Goal: Task Accomplishment & Management: Use online tool/utility

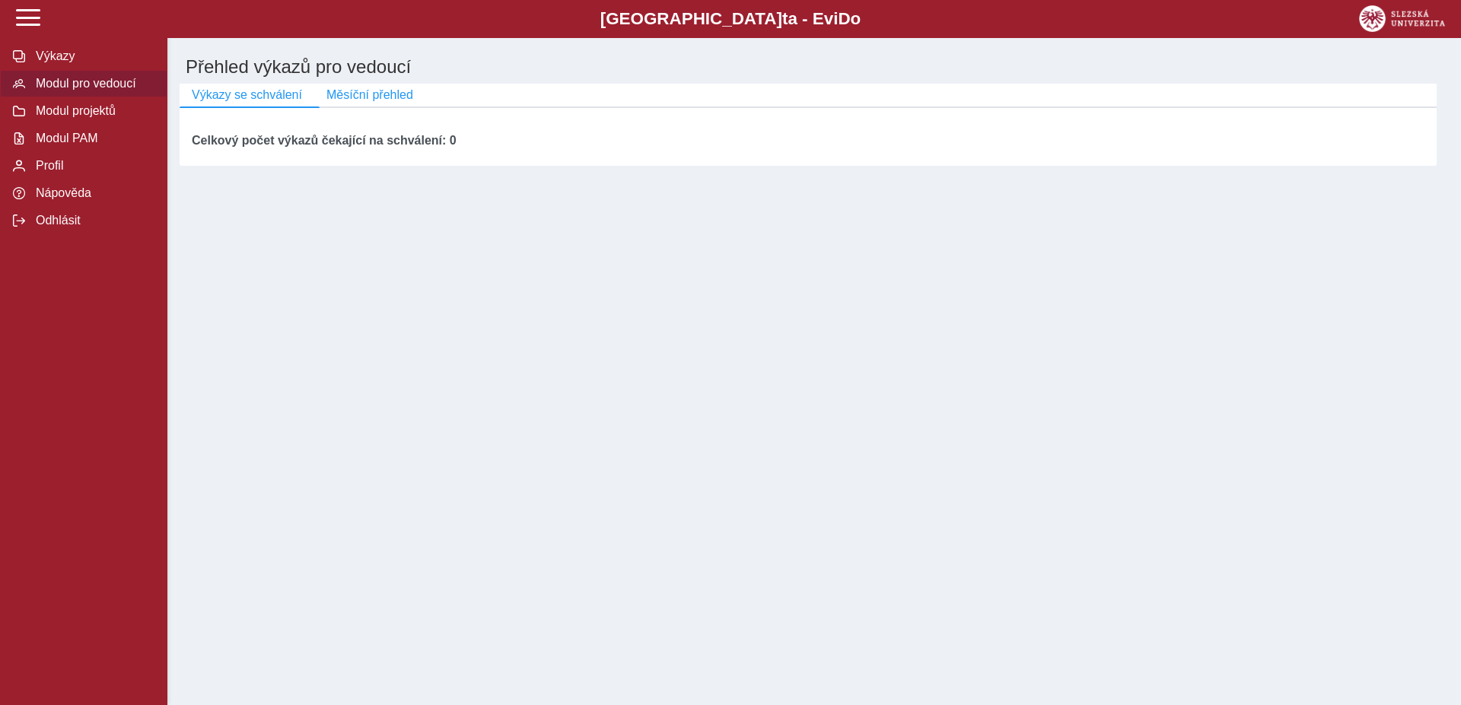
click at [33, 91] on span "Modul pro vedoucí" at bounding box center [92, 84] width 123 height 14
click at [84, 91] on span "Modul pro vedoucí" at bounding box center [92, 84] width 123 height 14
click at [62, 145] on span "Modul PAM" at bounding box center [92, 139] width 123 height 14
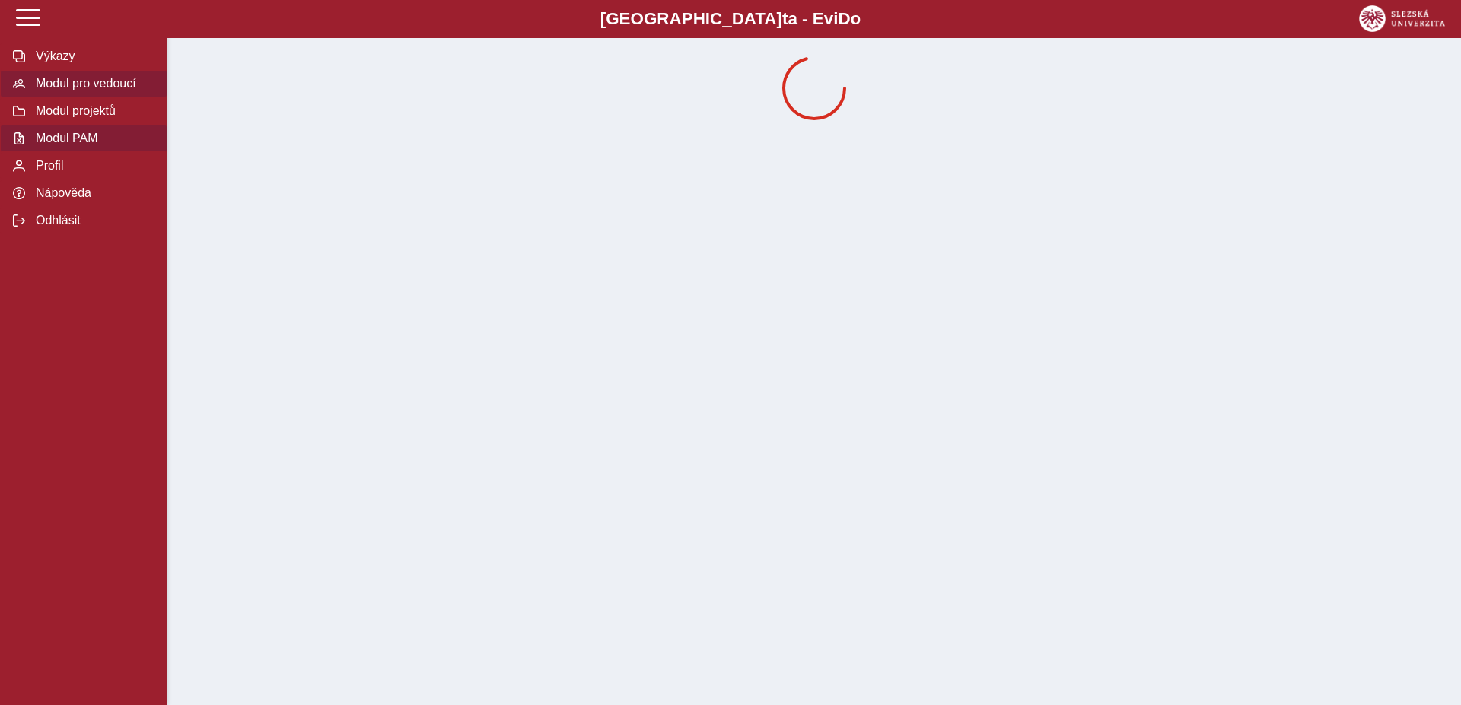
click at [74, 91] on span "Modul pro vedoucí" at bounding box center [92, 84] width 123 height 14
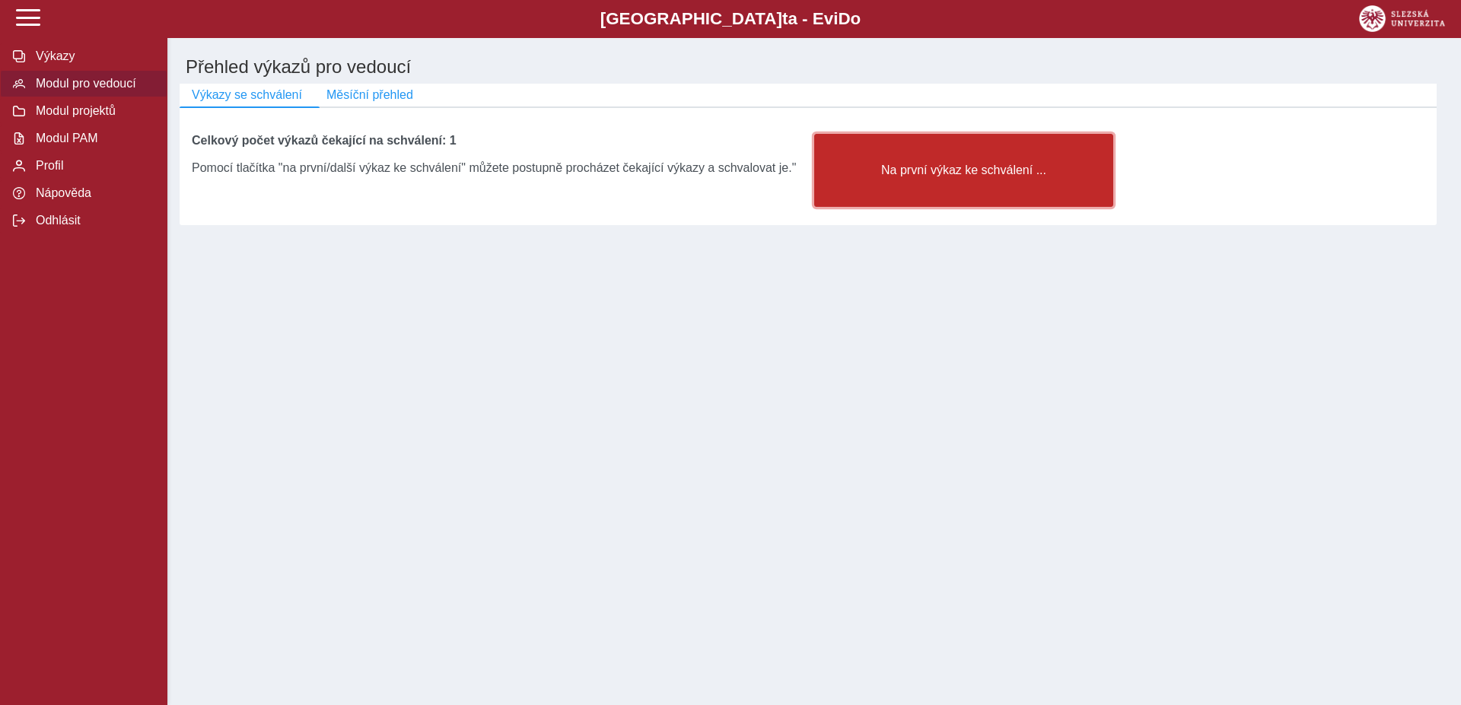
click at [952, 177] on span "Na první výkaz ke schválení ..." at bounding box center [963, 171] width 273 height 14
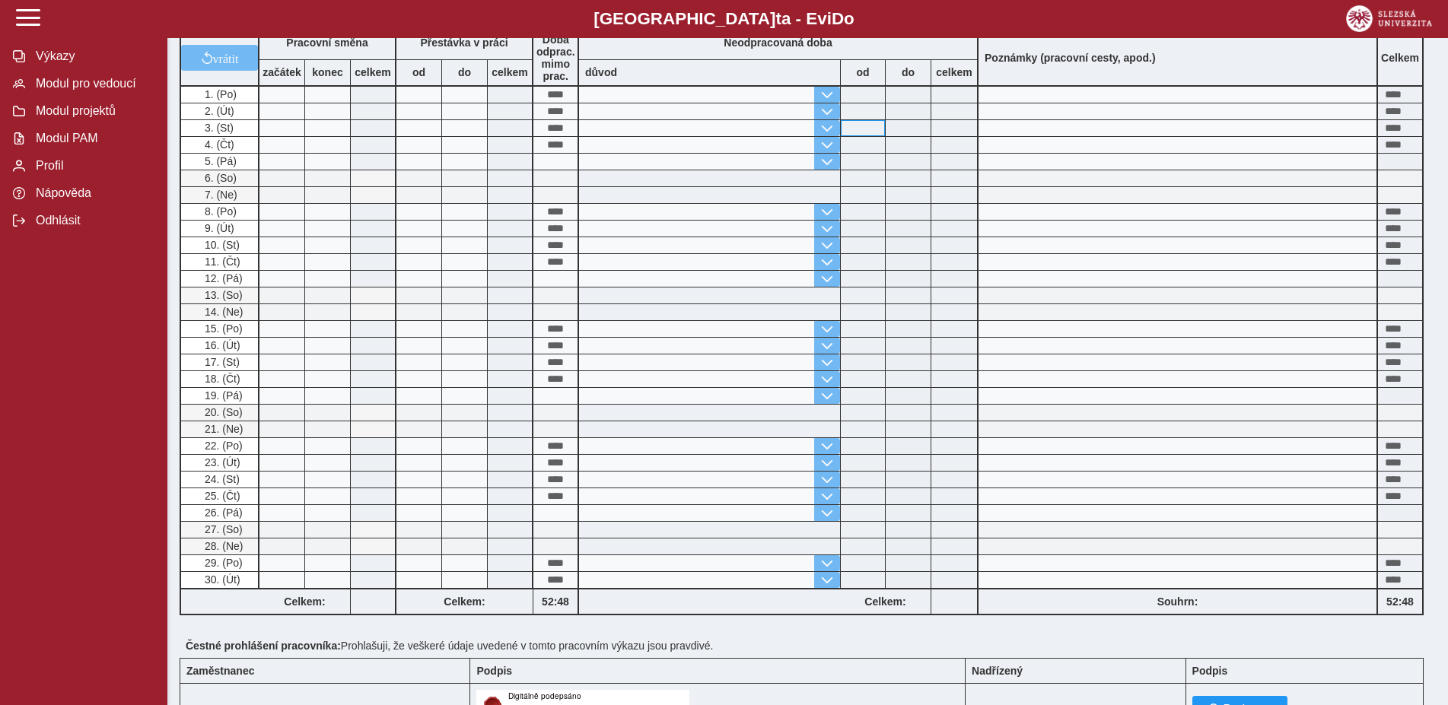
scroll to position [347, 0]
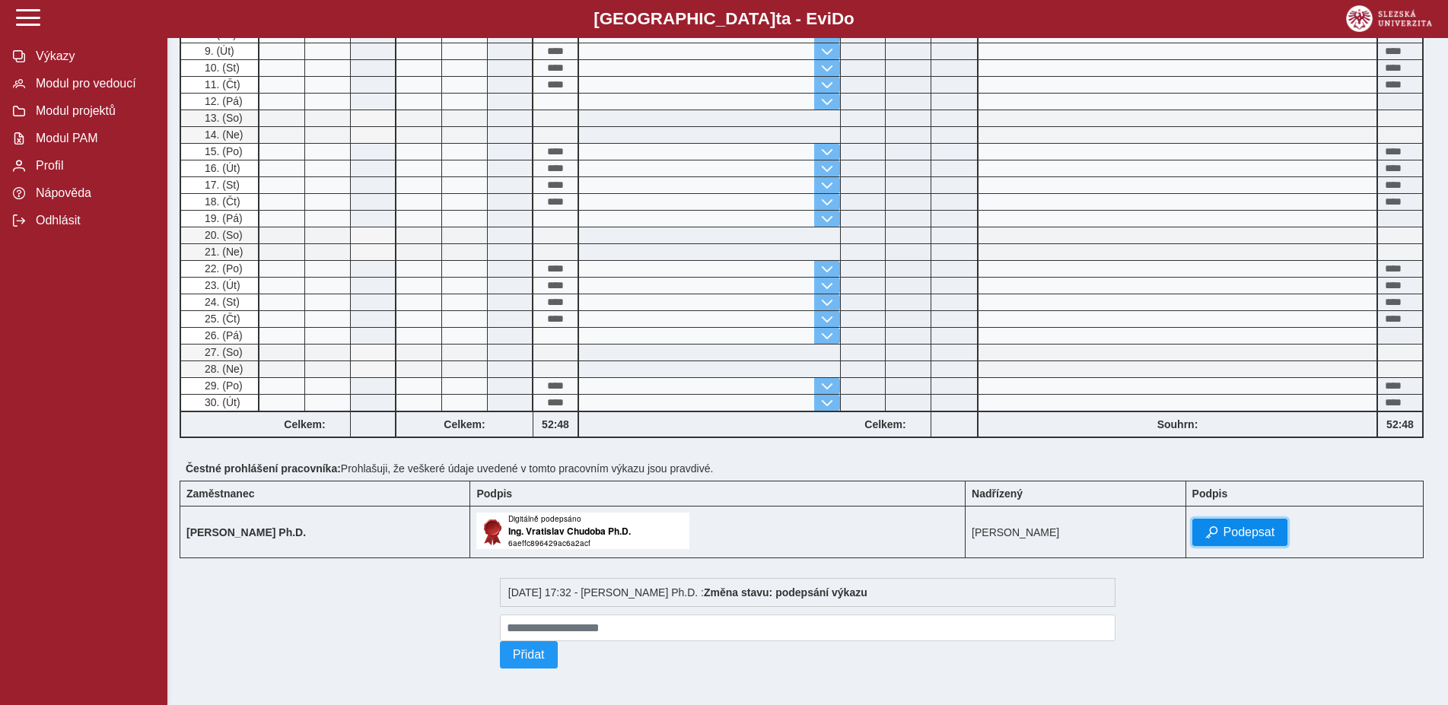
click at [1233, 522] on button "Podepsat" at bounding box center [1240, 532] width 96 height 27
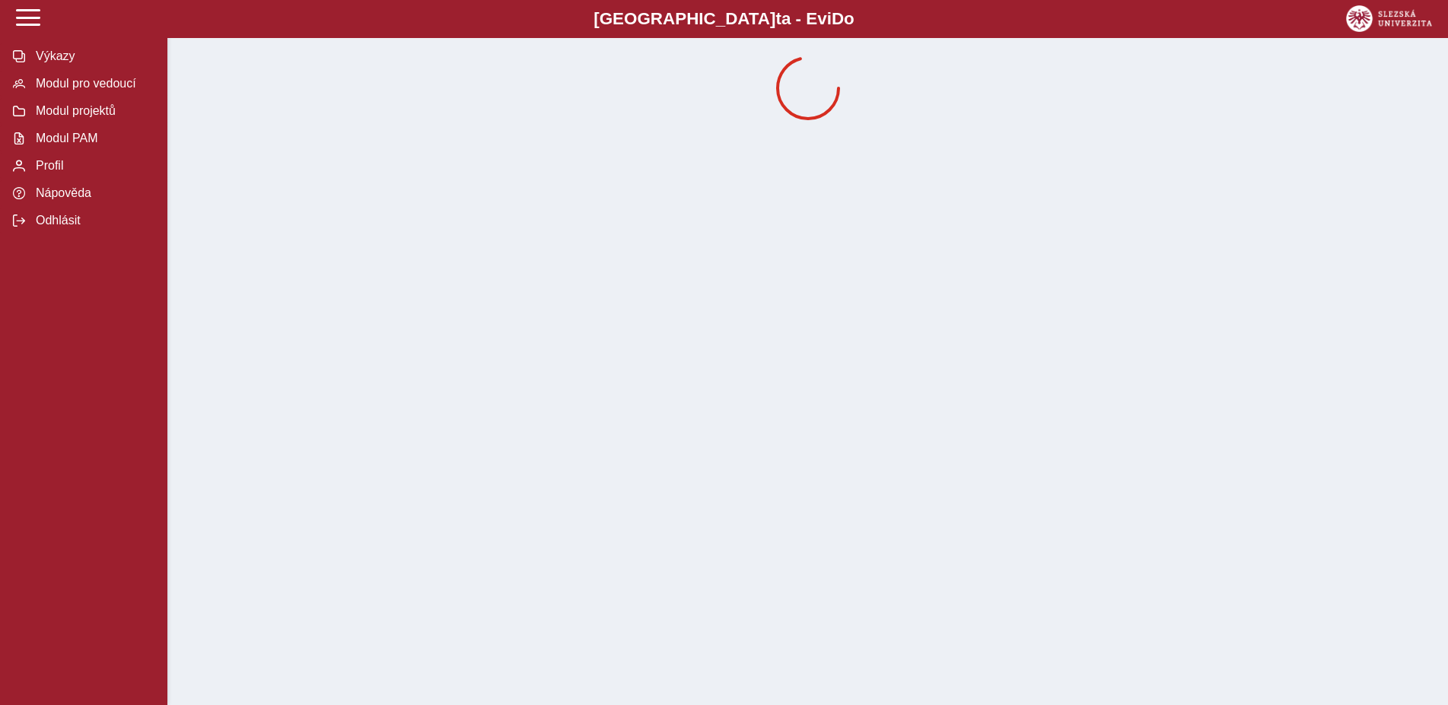
scroll to position [0, 0]
